Goal: Use online tool/utility: Utilize a website feature to perform a specific function

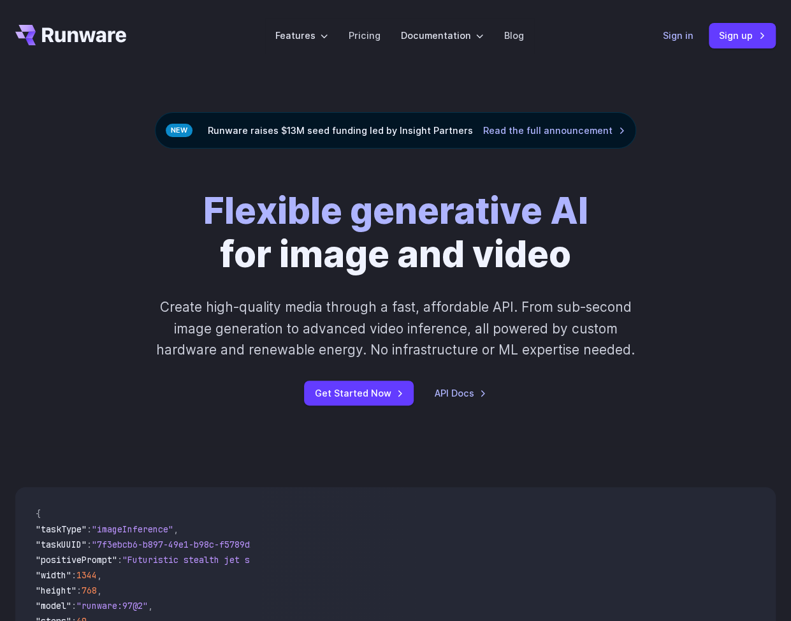
click at [678, 36] on link "Sign in" at bounding box center [678, 35] width 31 height 15
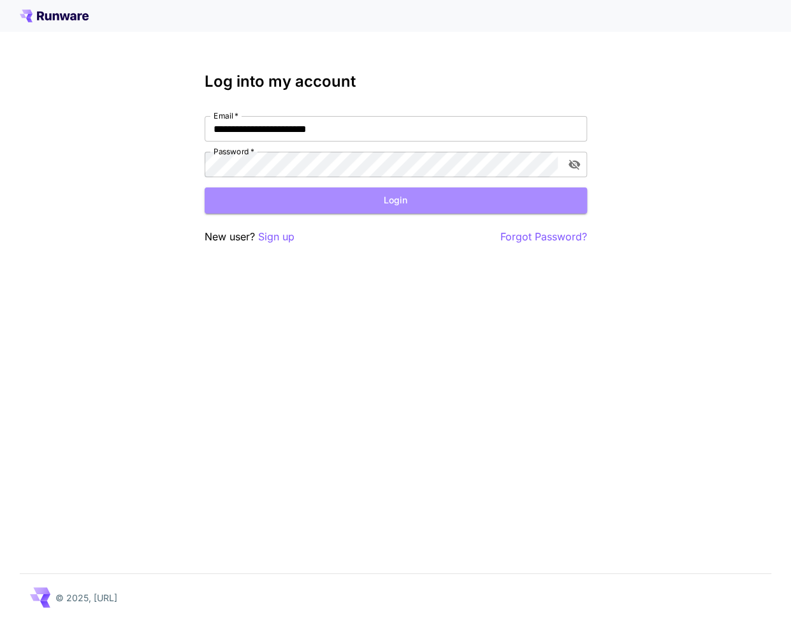
click at [361, 196] on button "Login" at bounding box center [396, 200] width 382 height 26
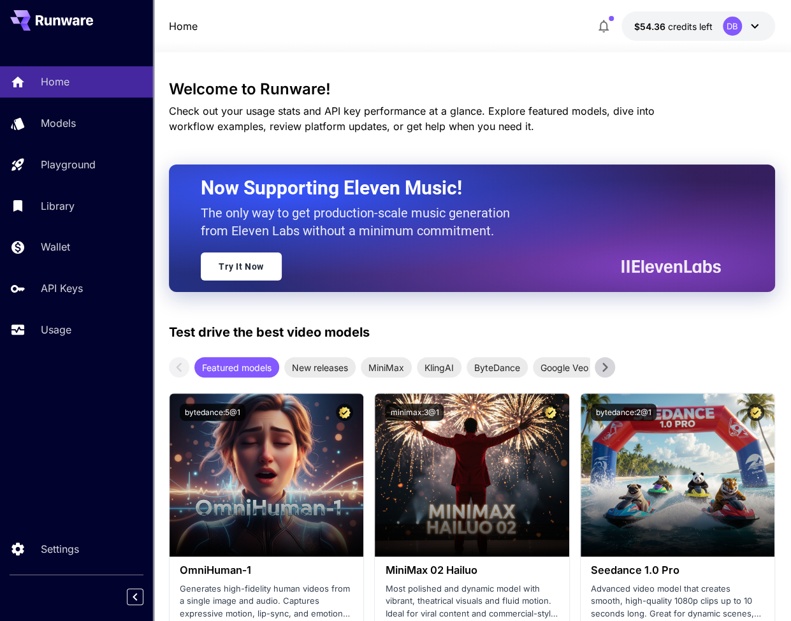
click at [100, 425] on div "Home Models Playground Library Wallet API Keys Usage Settings" at bounding box center [76, 310] width 153 height 621
click at [261, 269] on link "Try It Now" at bounding box center [241, 266] width 81 height 28
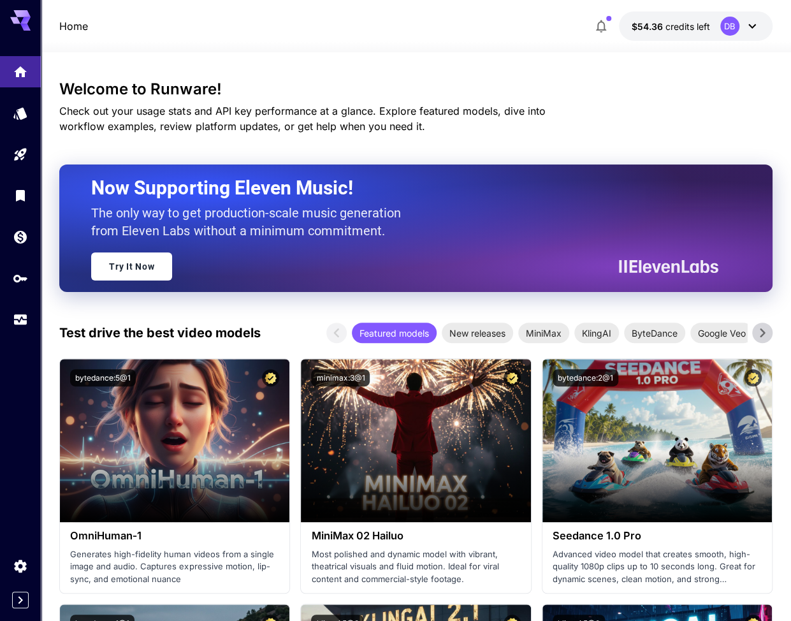
click at [224, 121] on span "Check out your usage stats and API key performance at a glance. Explore feature…" at bounding box center [302, 119] width 486 height 28
click at [483, 326] on div "New releases" at bounding box center [477, 333] width 71 height 20
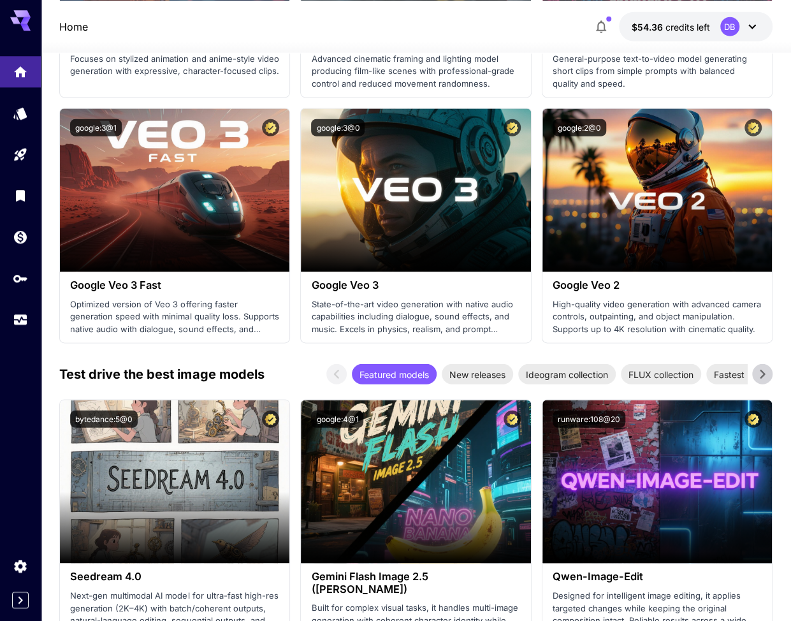
scroll to position [1546, 0]
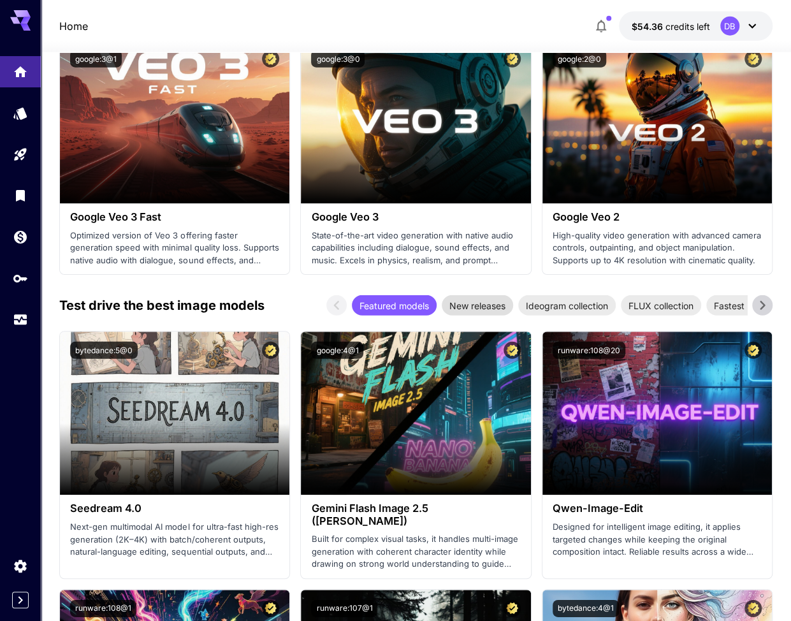
click at [501, 300] on span "New releases" at bounding box center [477, 305] width 71 height 13
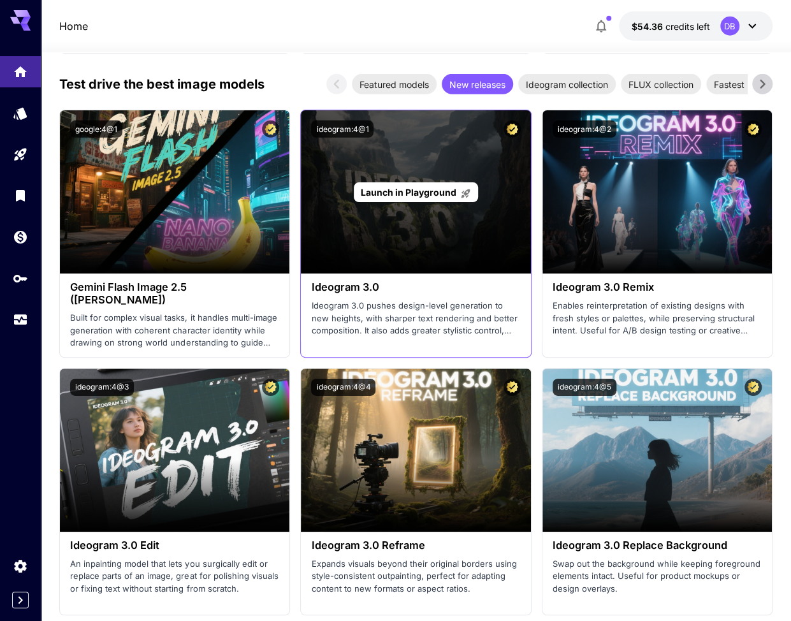
scroll to position [1326, 0]
